Goal: Task Accomplishment & Management: Complete application form

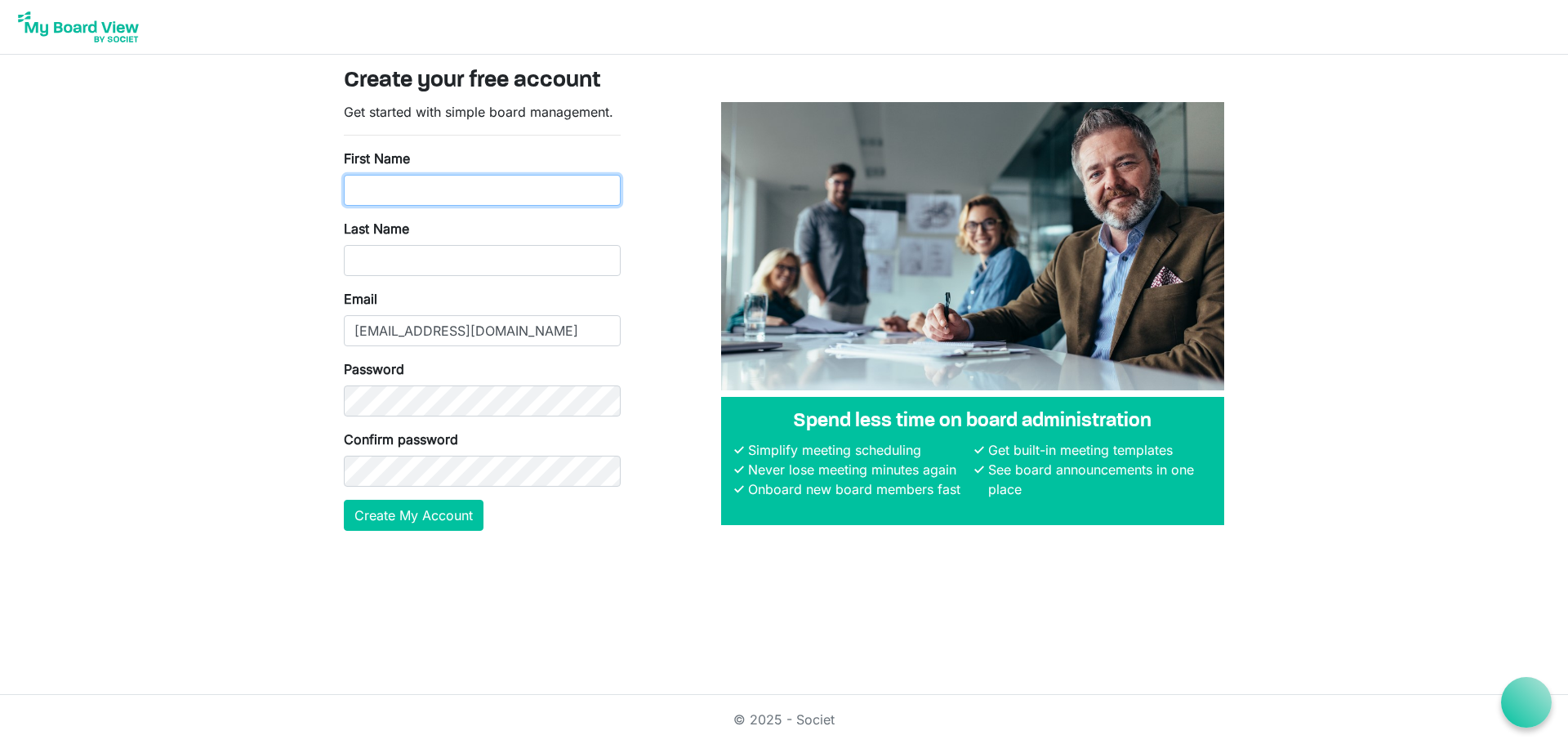
click at [374, 185] on input "First Name" at bounding box center [481, 189] width 276 height 31
type input "Rhiana"
type input "Whitmire"
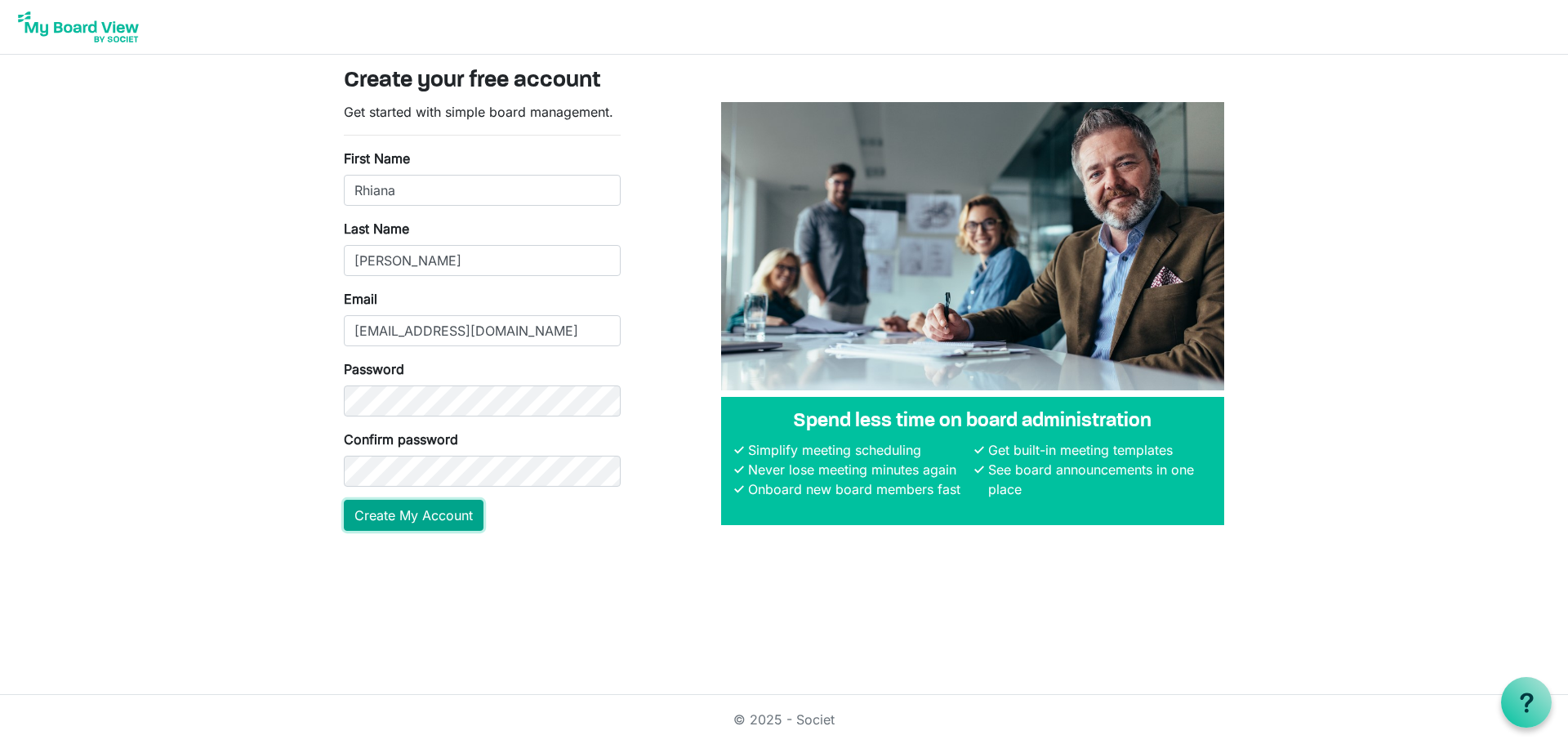
click at [402, 512] on button "Create My Account" at bounding box center [413, 515] width 140 height 31
click at [344, 500] on button "Create My Account" at bounding box center [413, 515] width 140 height 31
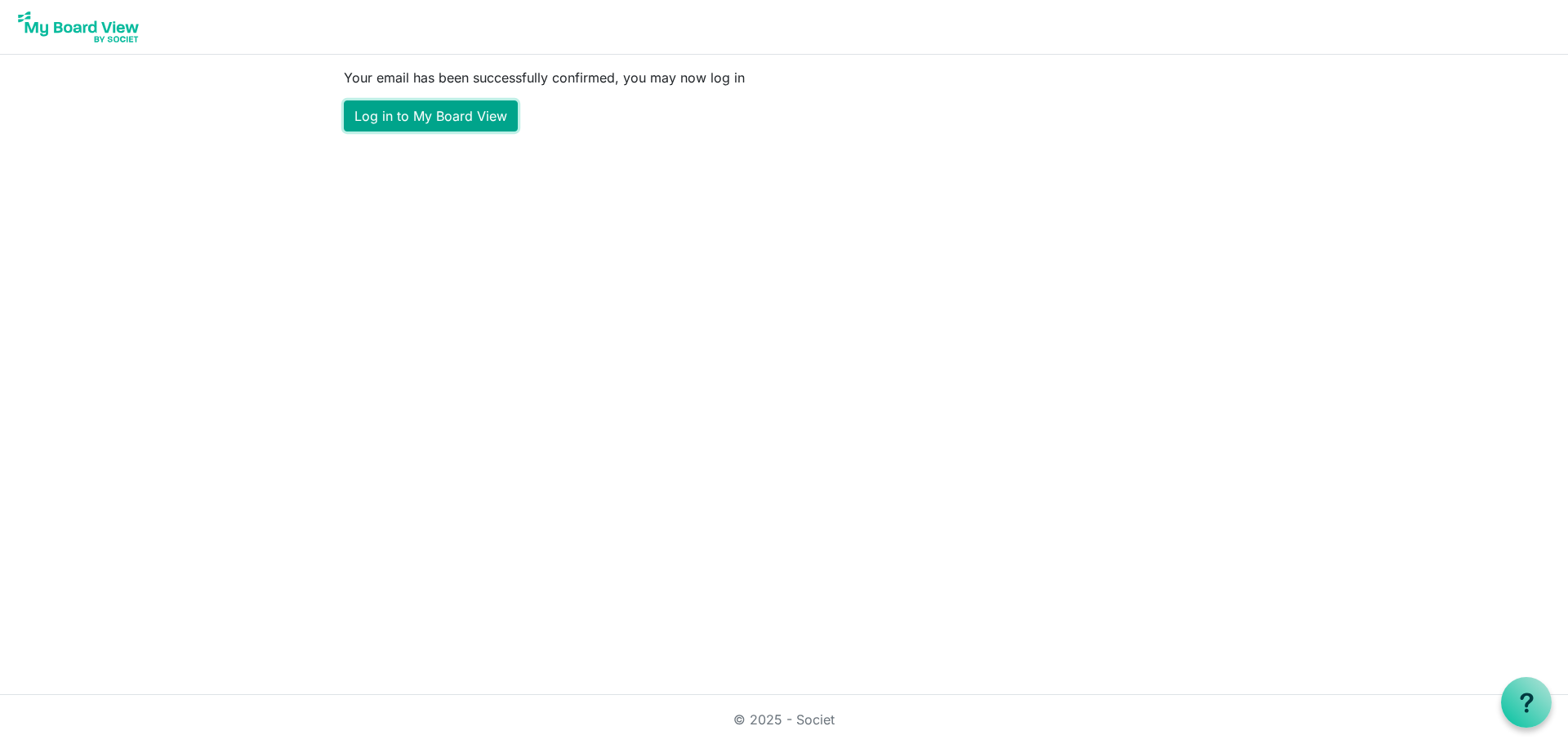
click at [437, 115] on link "Log in to My Board View" at bounding box center [431, 115] width 174 height 31
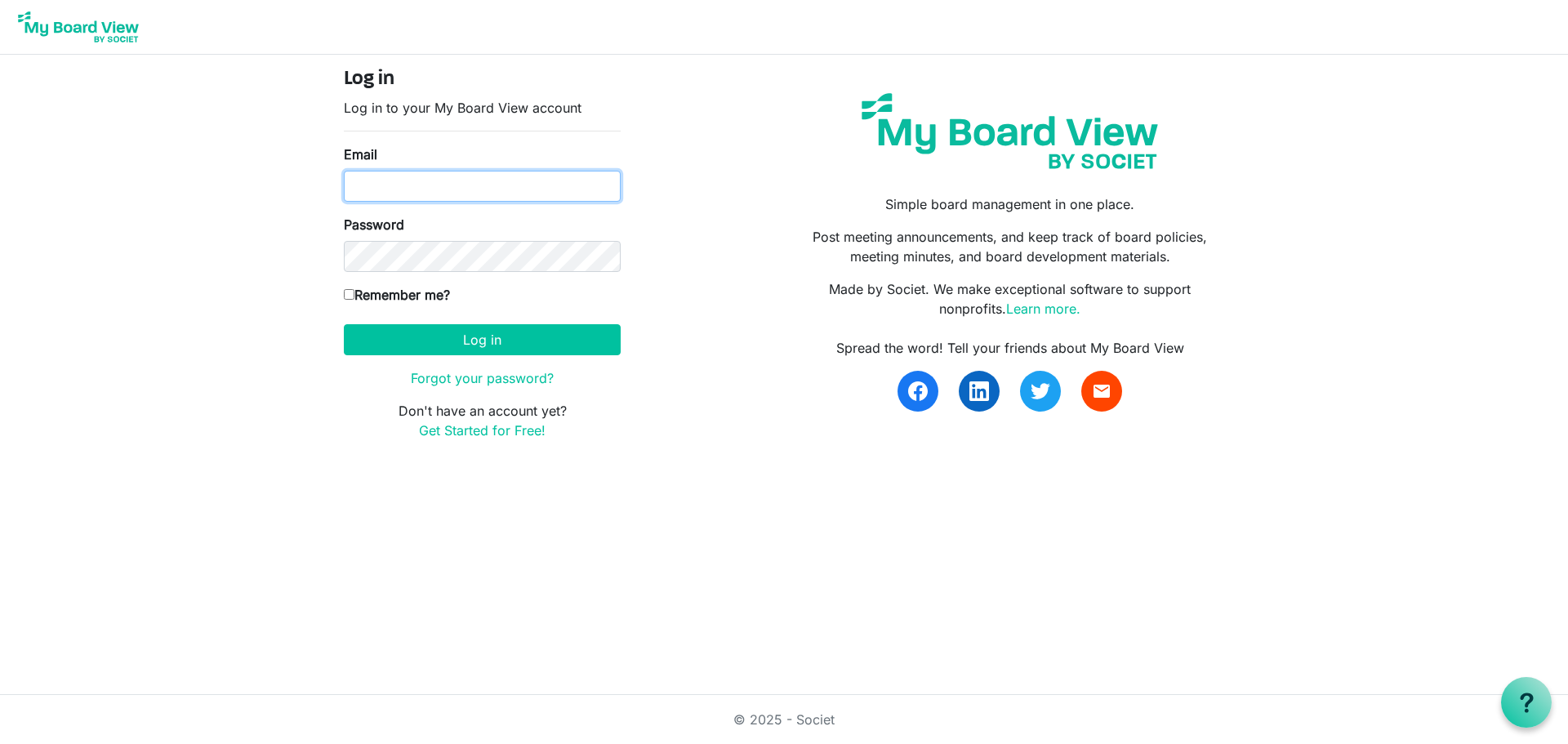
click at [396, 174] on input "Email" at bounding box center [481, 185] width 276 height 31
type input "[EMAIL_ADDRESS][DOMAIN_NAME]"
click at [350, 292] on input "Remember me?" at bounding box center [349, 294] width 11 height 11
checkbox input "true"
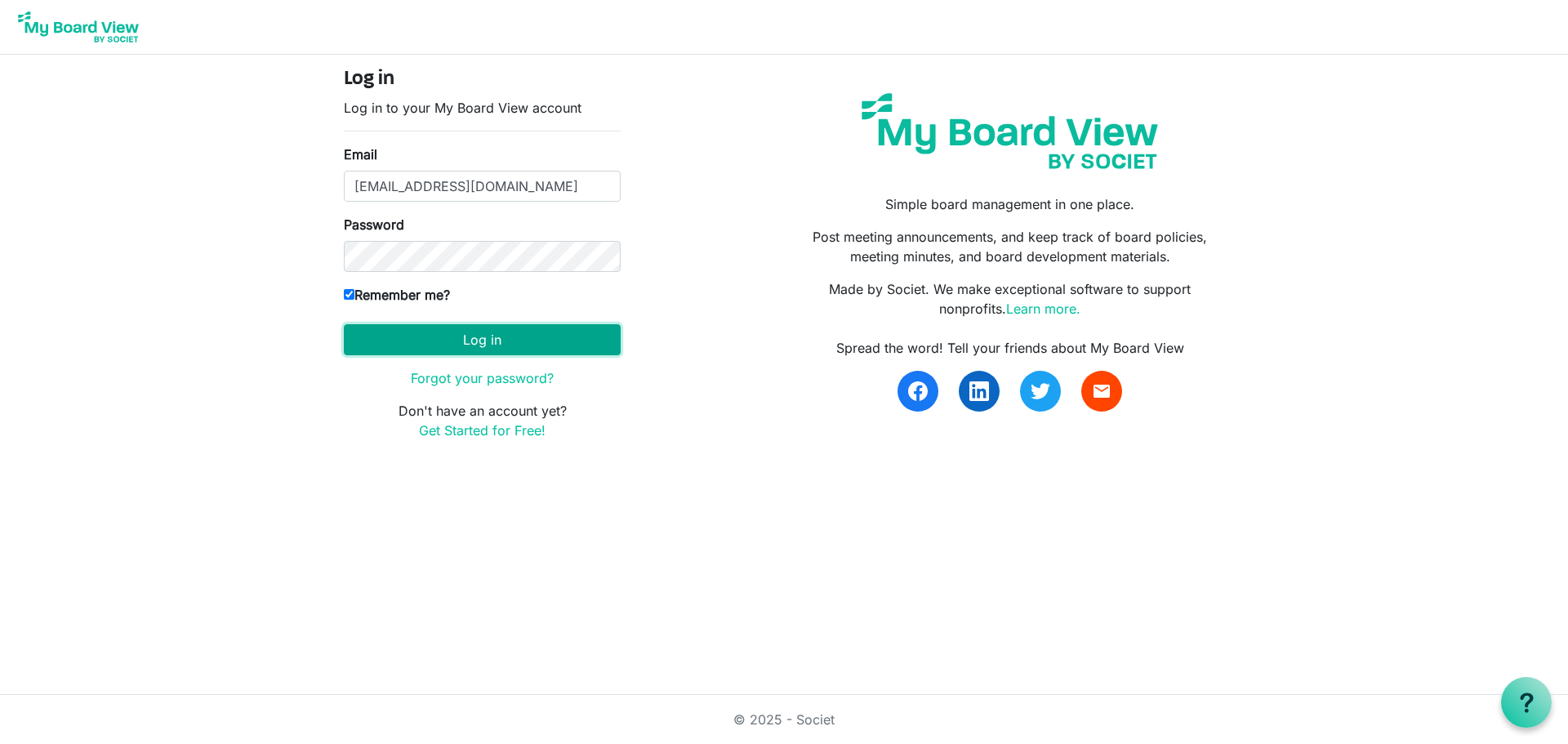
click at [410, 347] on button "Log in" at bounding box center [481, 339] width 276 height 31
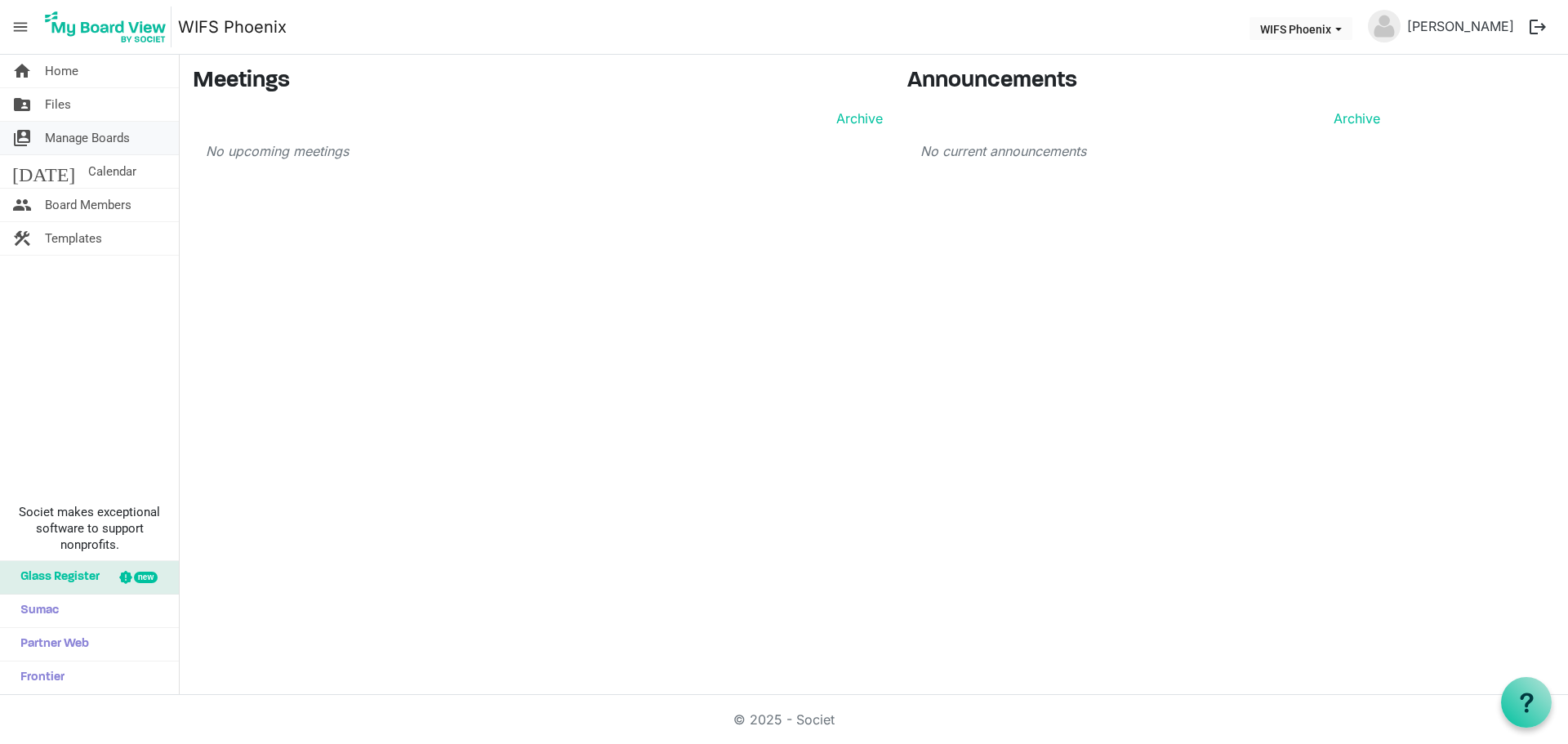
click at [76, 137] on span "Manage Boards" at bounding box center [87, 138] width 85 height 33
